Goal: Information Seeking & Learning: Learn about a topic

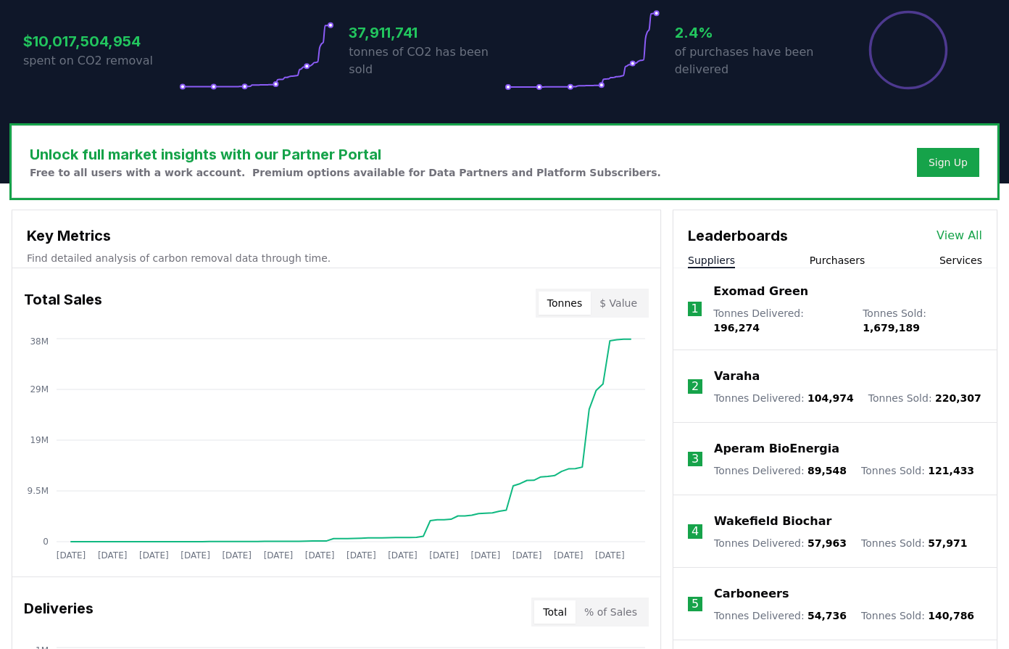
scroll to position [375, 0]
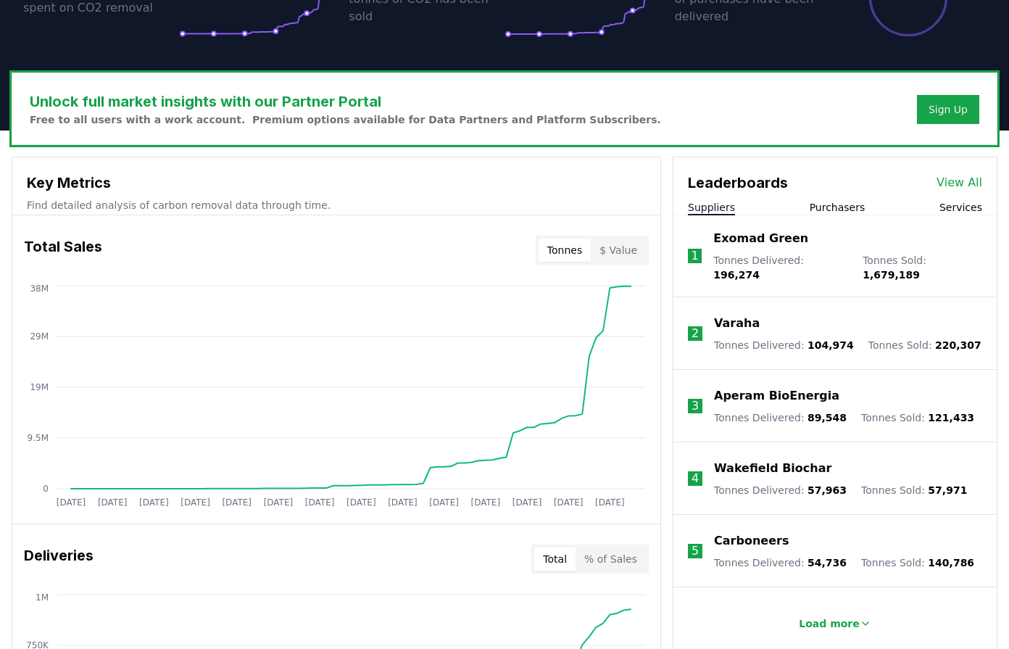
click at [948, 173] on div "Leaderboards View All" at bounding box center [834, 175] width 323 height 36
click at [960, 188] on link "View All" at bounding box center [960, 182] width 46 height 17
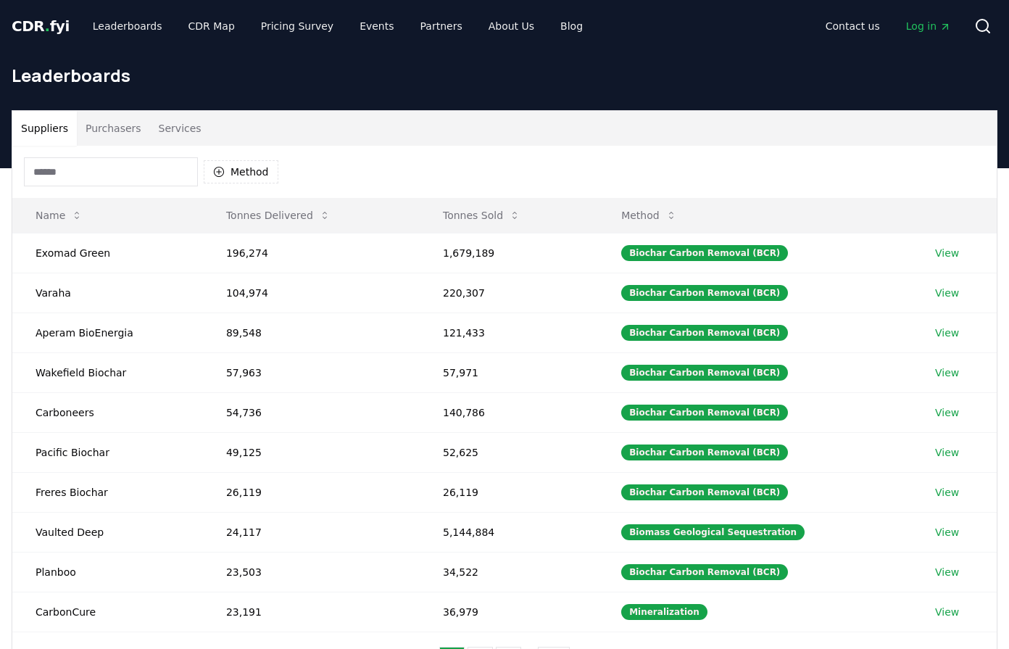
click at [103, 121] on button "Purchasers" at bounding box center [113, 128] width 73 height 35
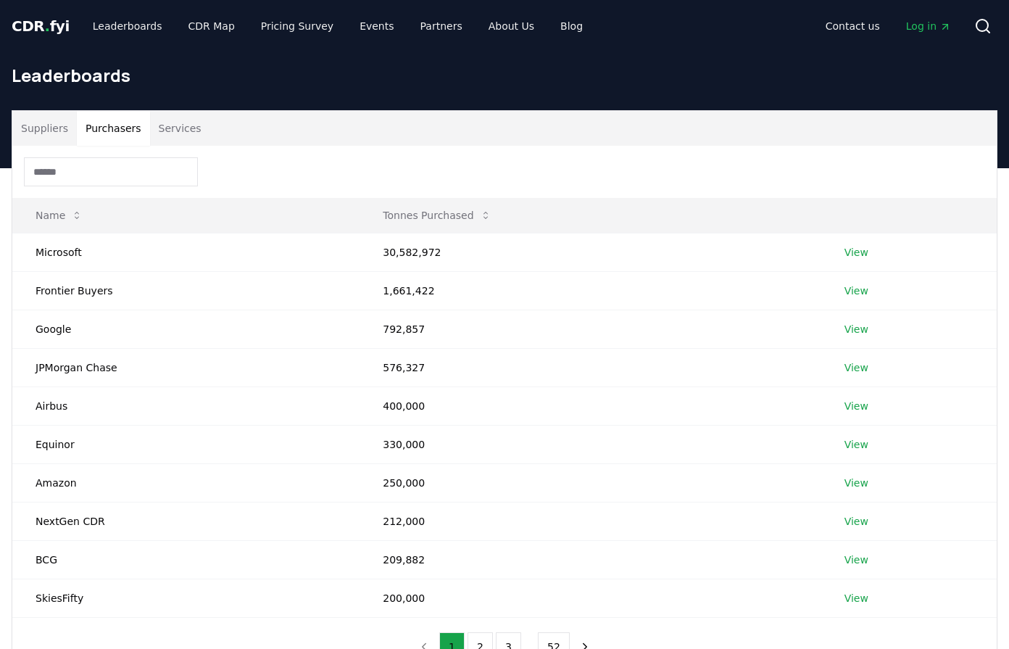
click at [116, 159] on input at bounding box center [111, 171] width 174 height 29
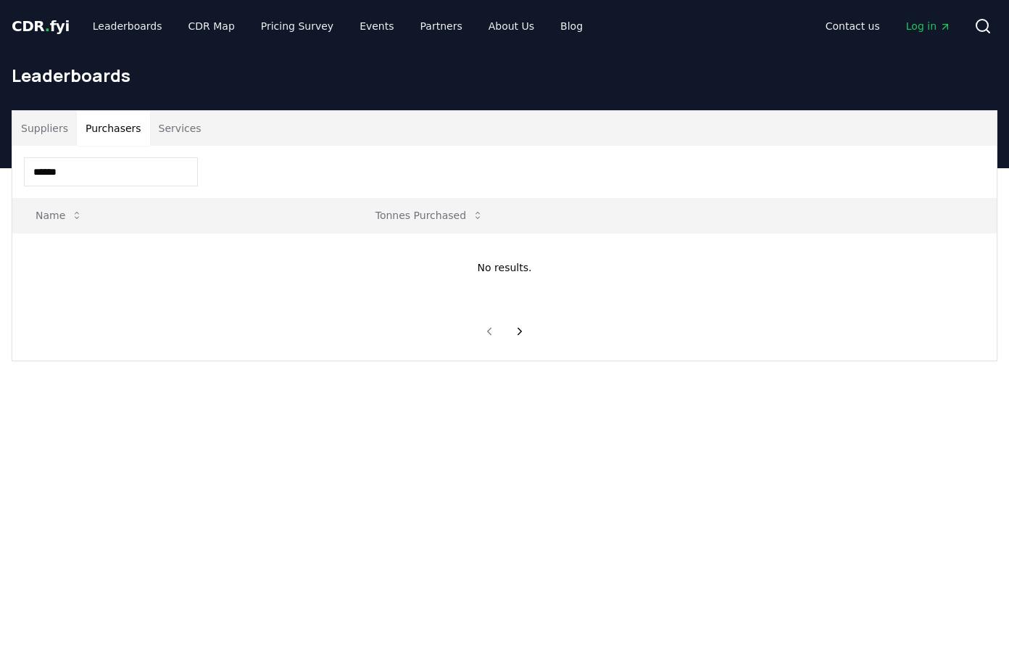
type input "*******"
